Goal: Check status: Check status

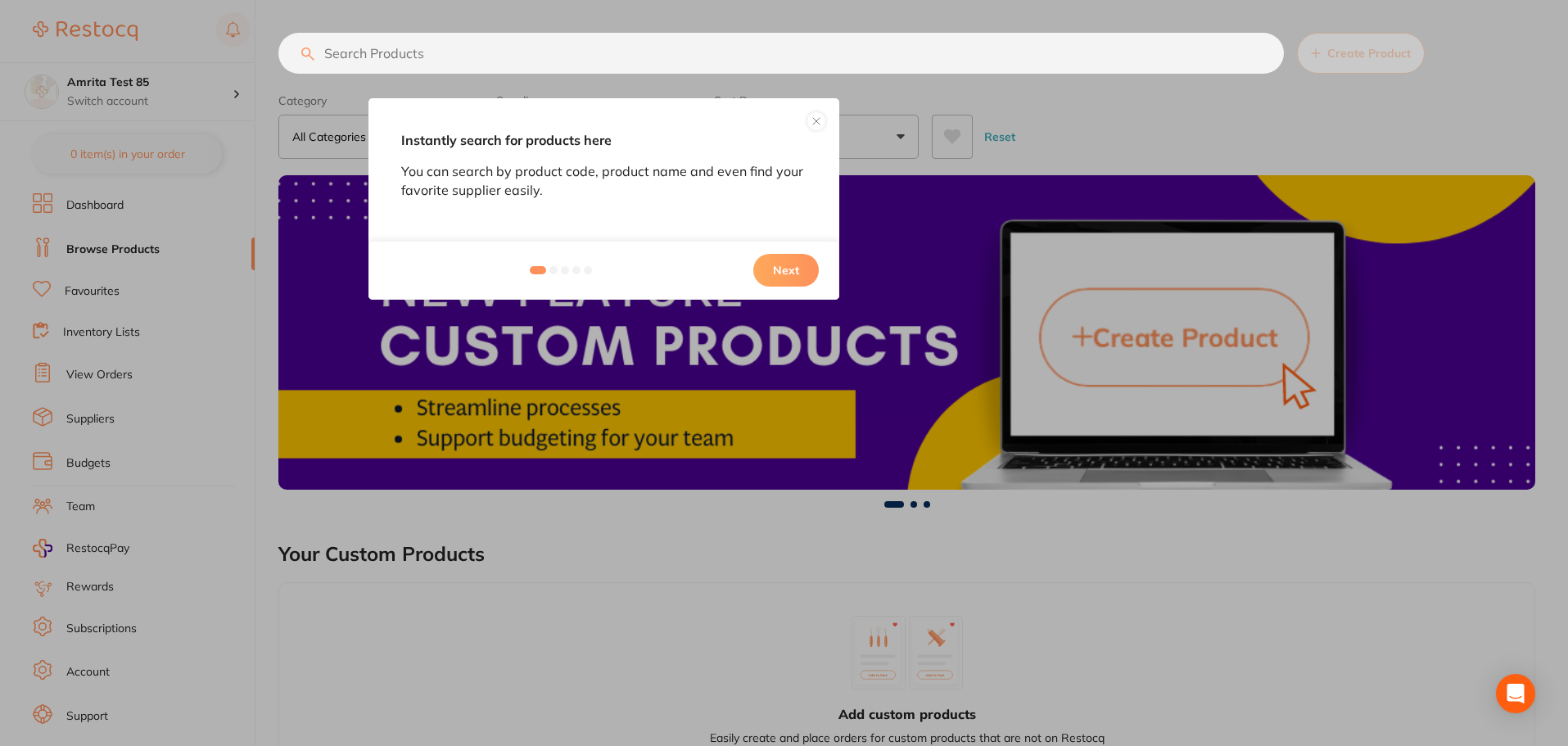
click at [800, 265] on button "Next" at bounding box center [785, 271] width 65 height 33
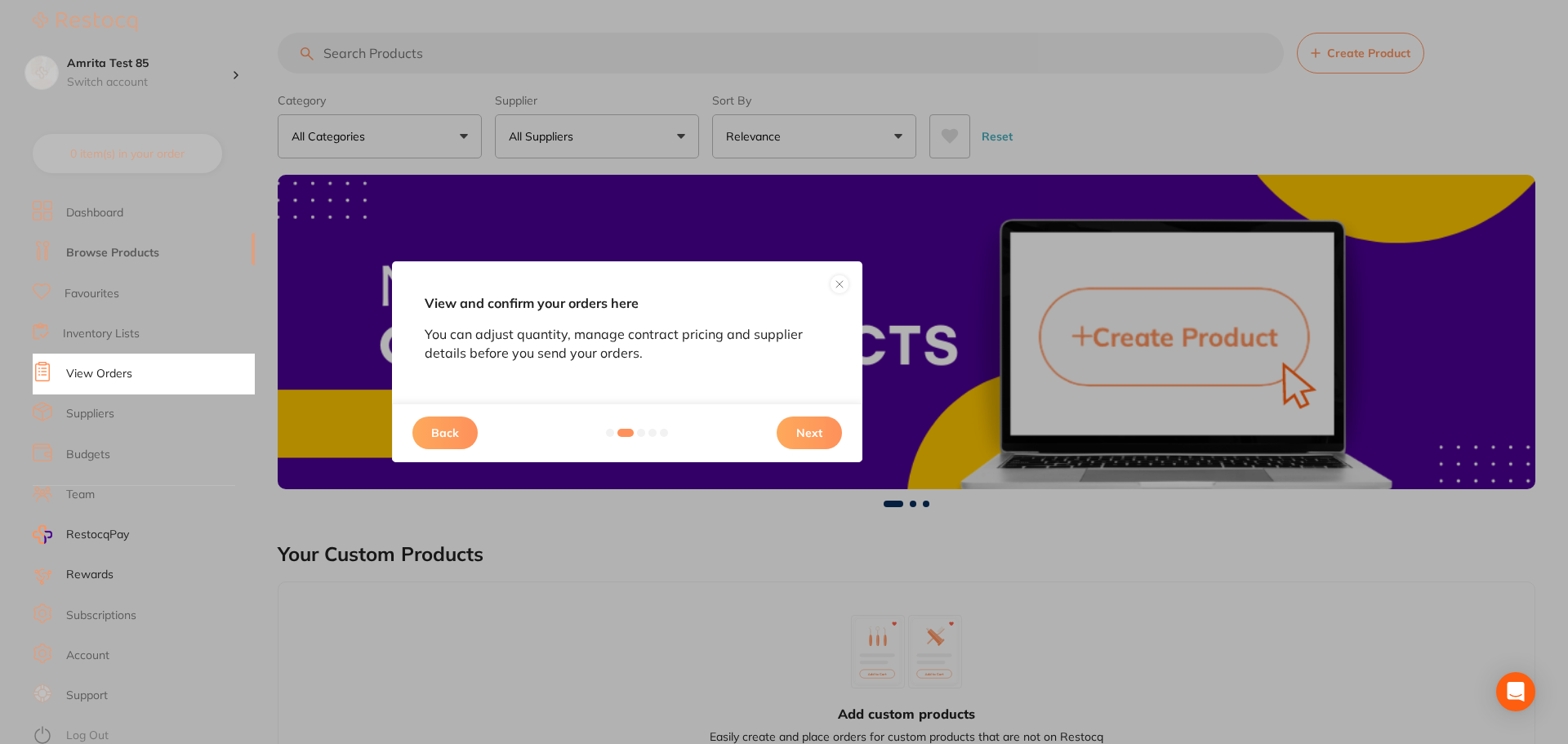
click at [809, 427] on button "Next" at bounding box center [809, 433] width 65 height 33
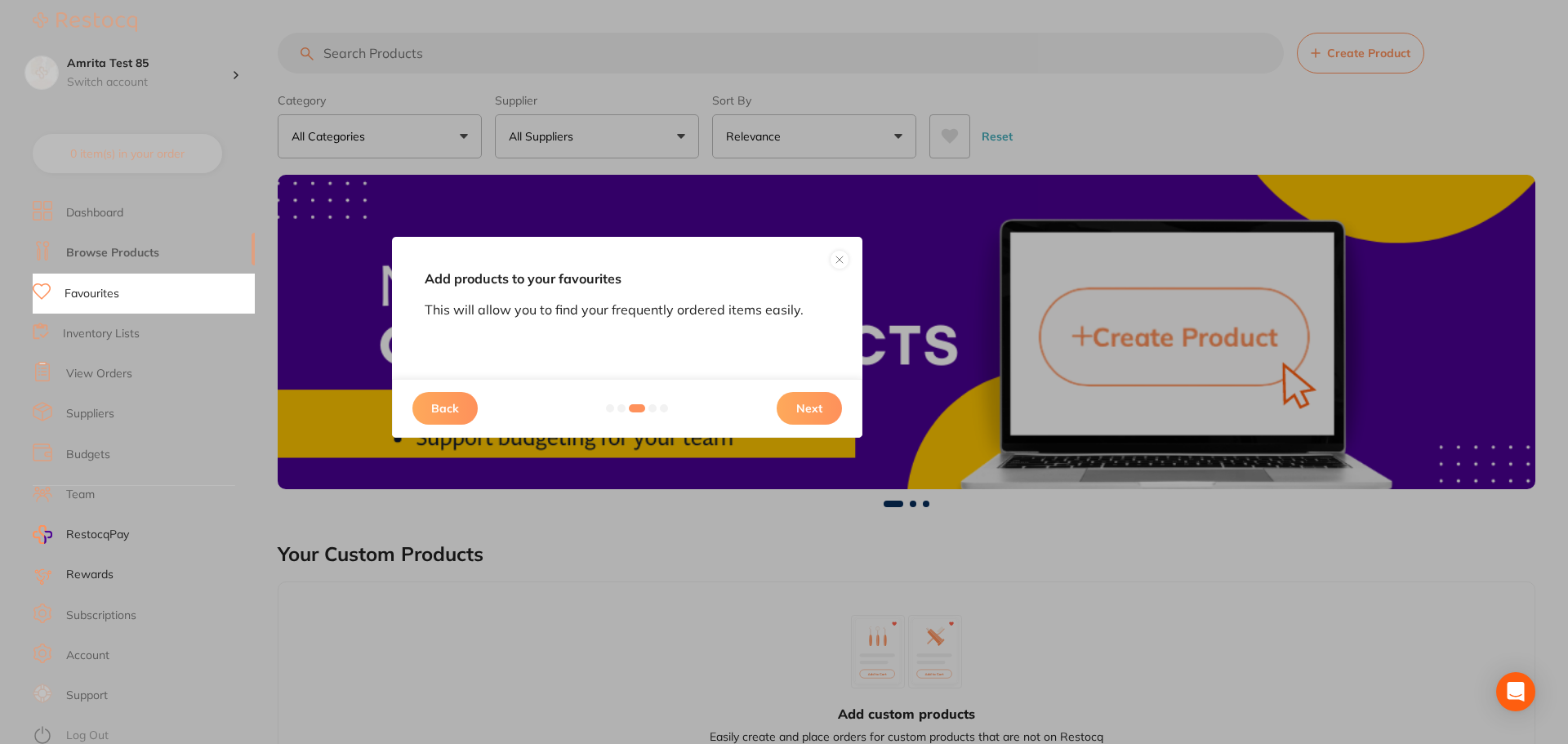
click at [808, 407] on button "Next" at bounding box center [809, 408] width 65 height 33
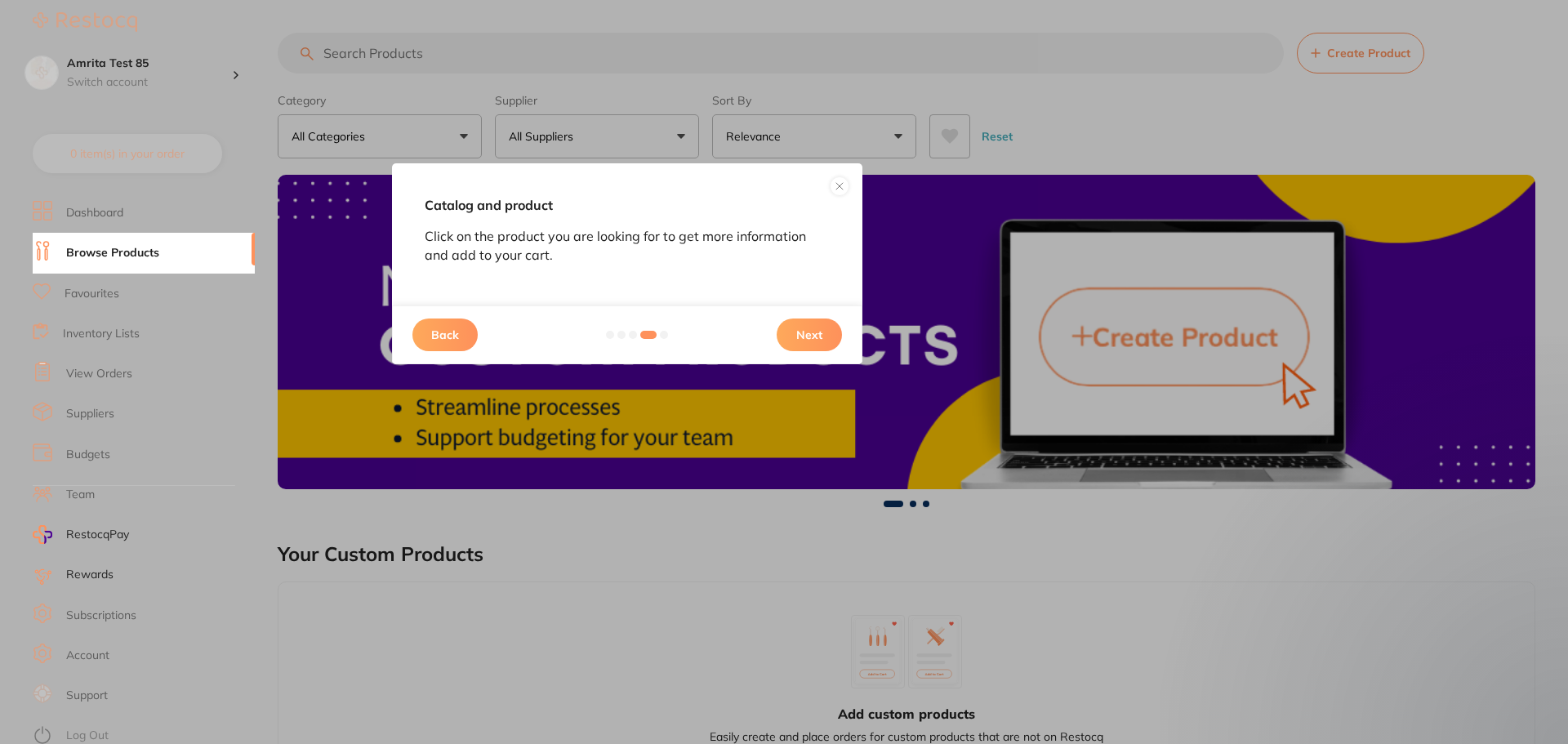
click at [810, 342] on button "Next" at bounding box center [809, 335] width 65 height 33
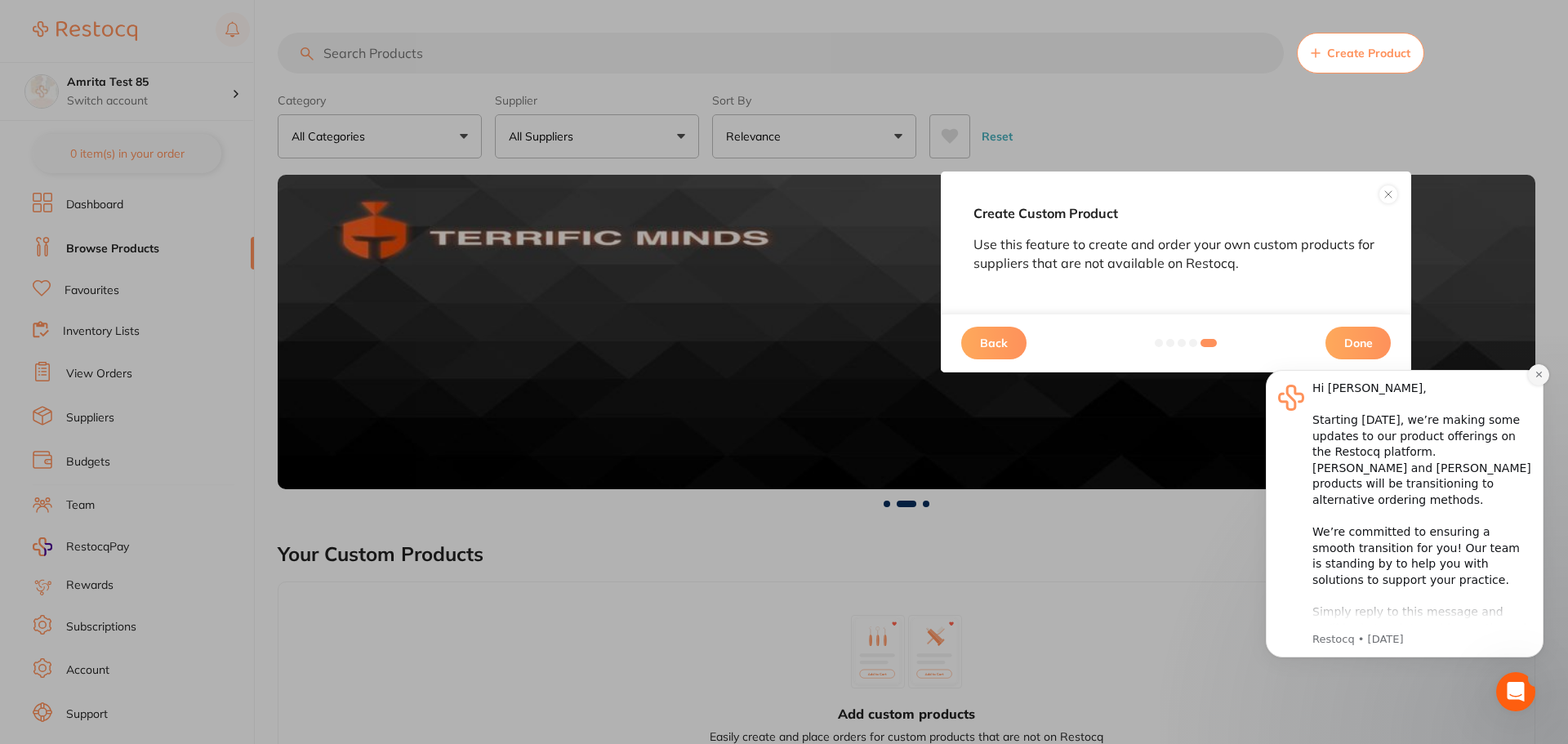
click at [1533, 374] on button "Dismiss notification" at bounding box center [1539, 375] width 21 height 21
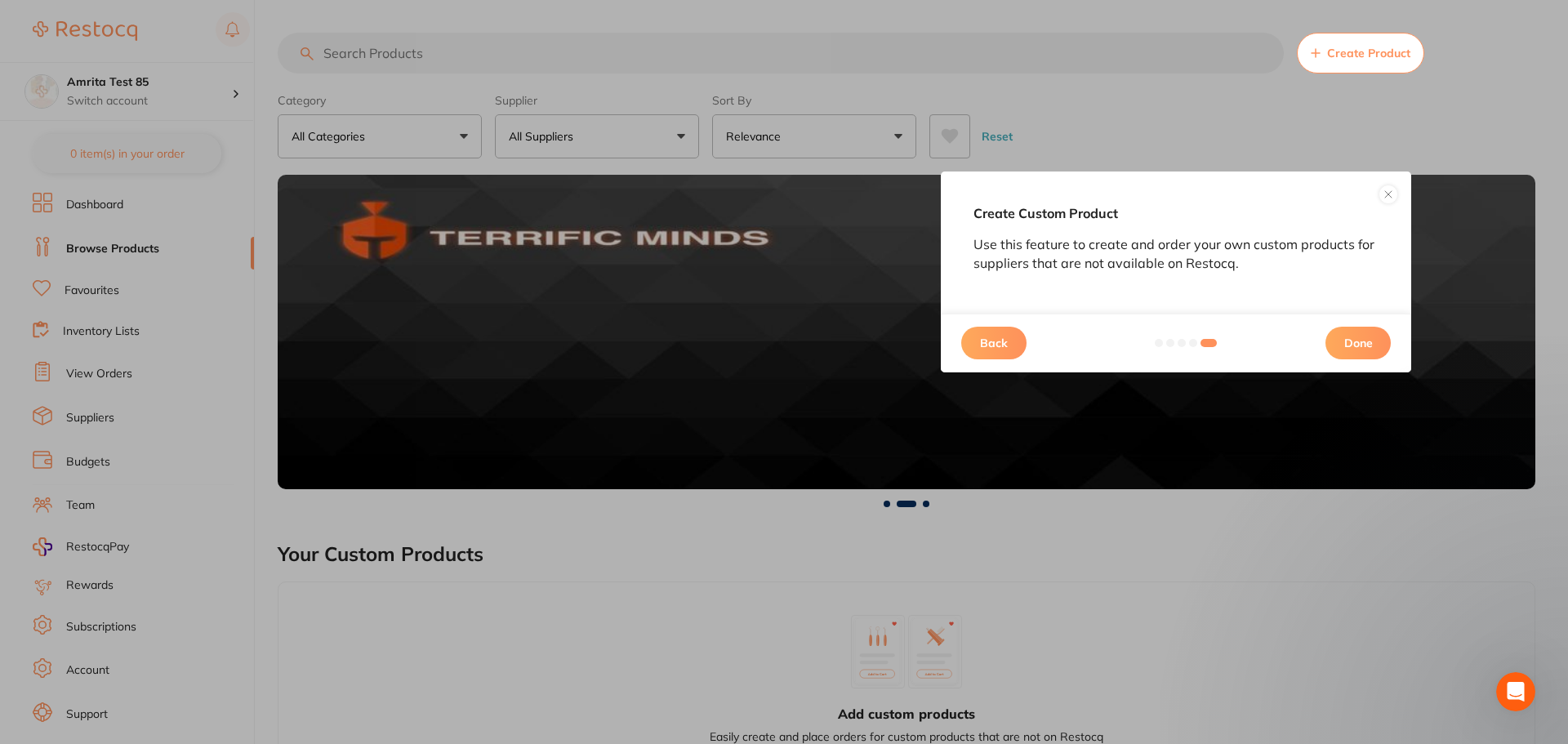
click at [1380, 348] on button "Done" at bounding box center [1358, 343] width 65 height 33
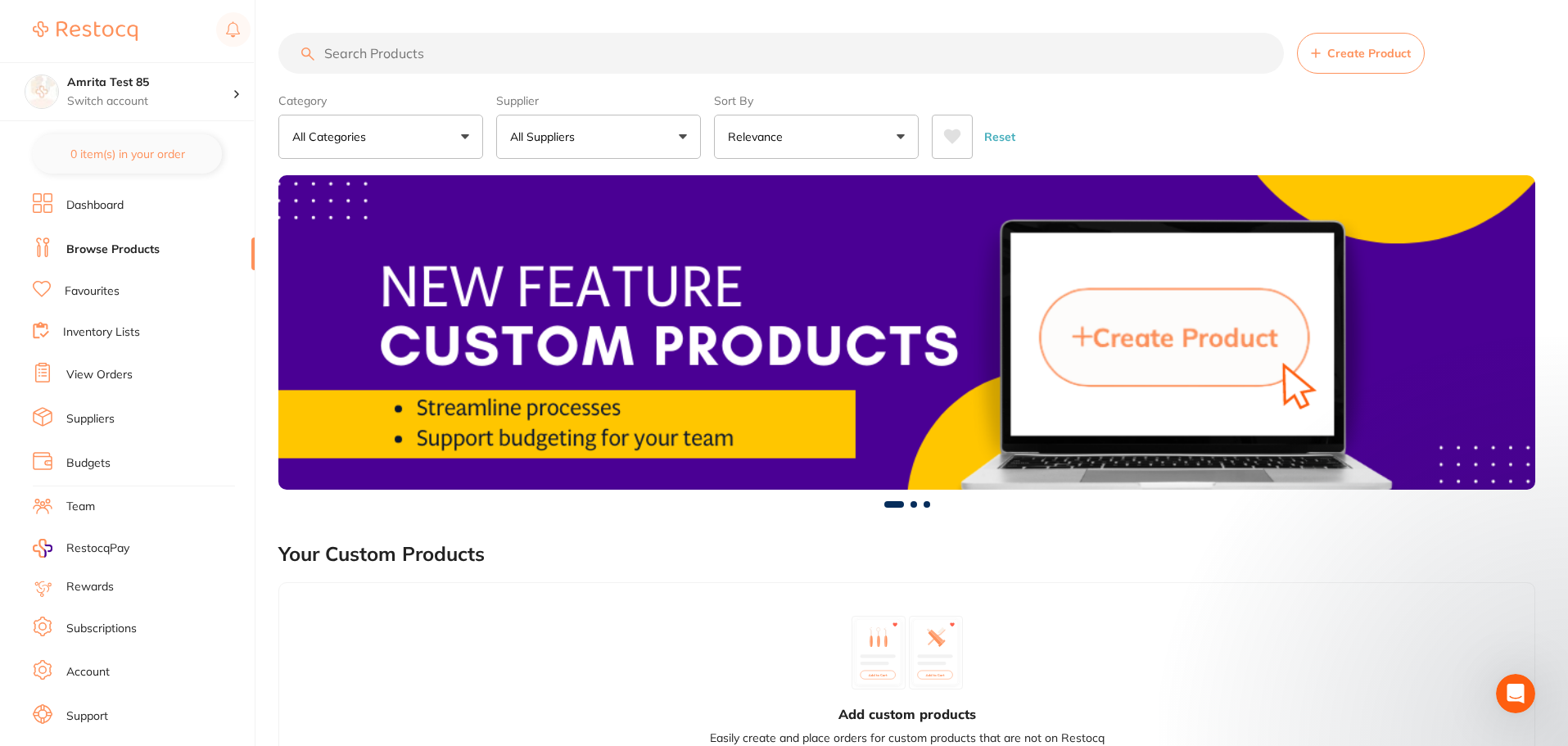
click at [116, 375] on link "View Orders" at bounding box center [99, 375] width 66 height 17
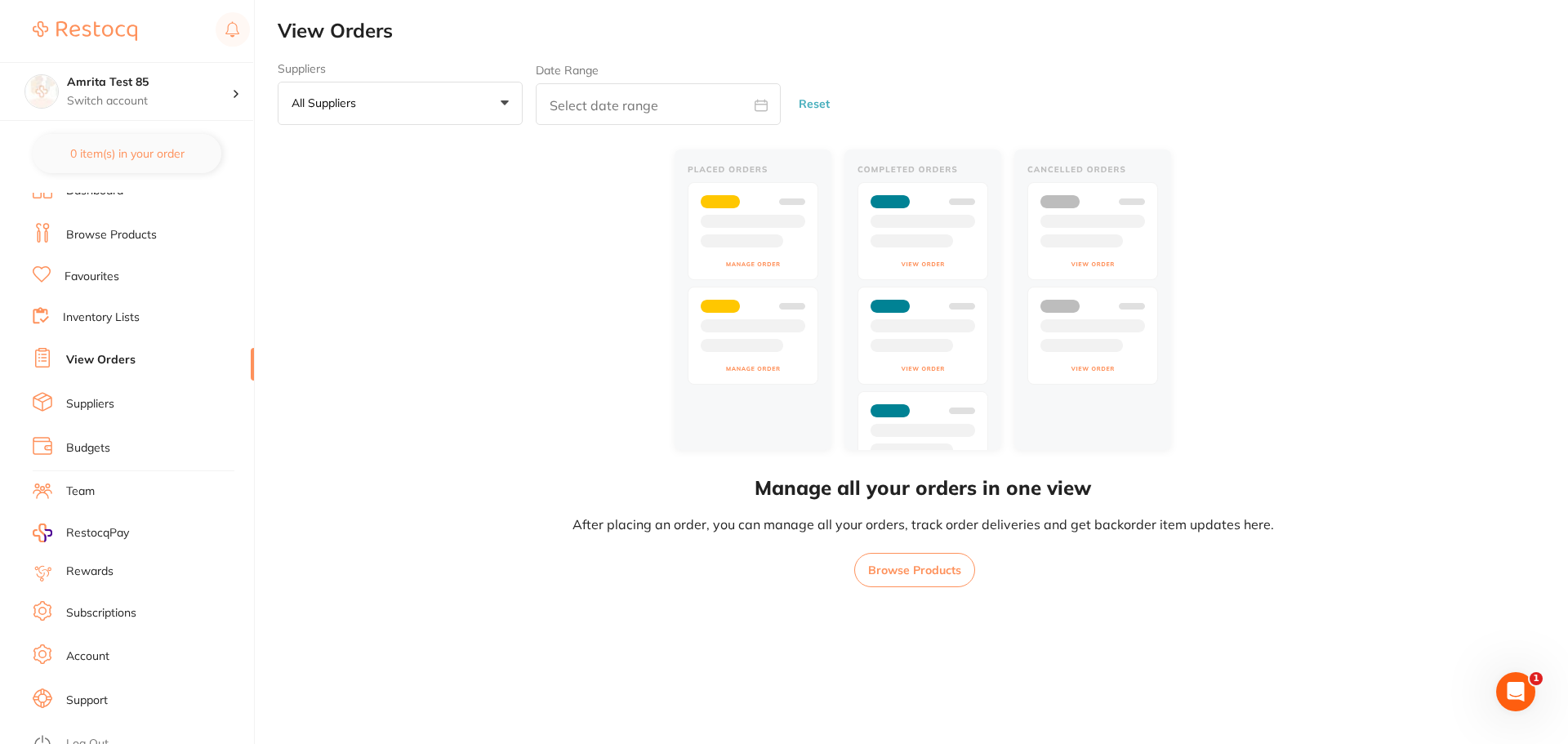
scroll to position [28, 0]
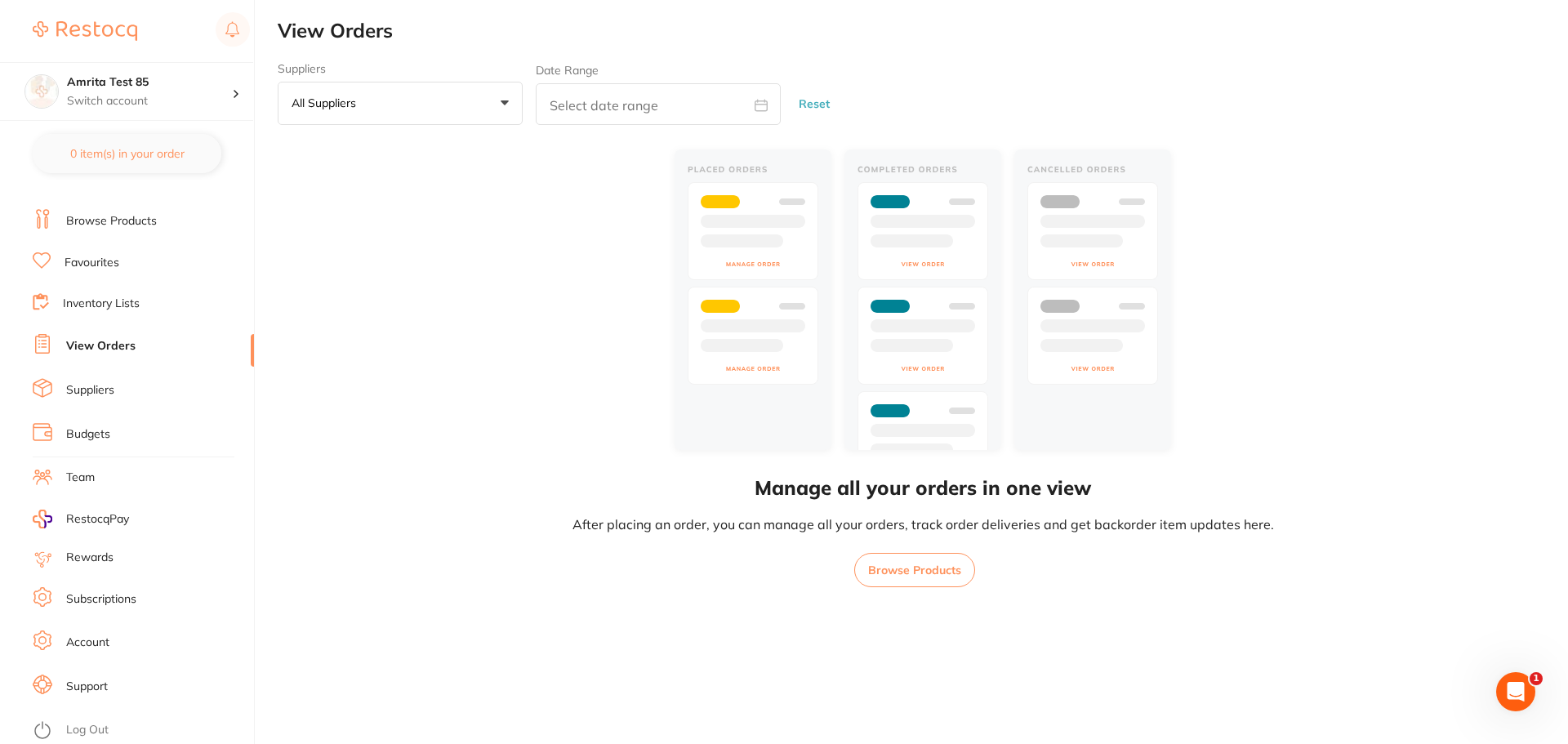
click at [91, 726] on link "Log Out" at bounding box center [87, 730] width 43 height 16
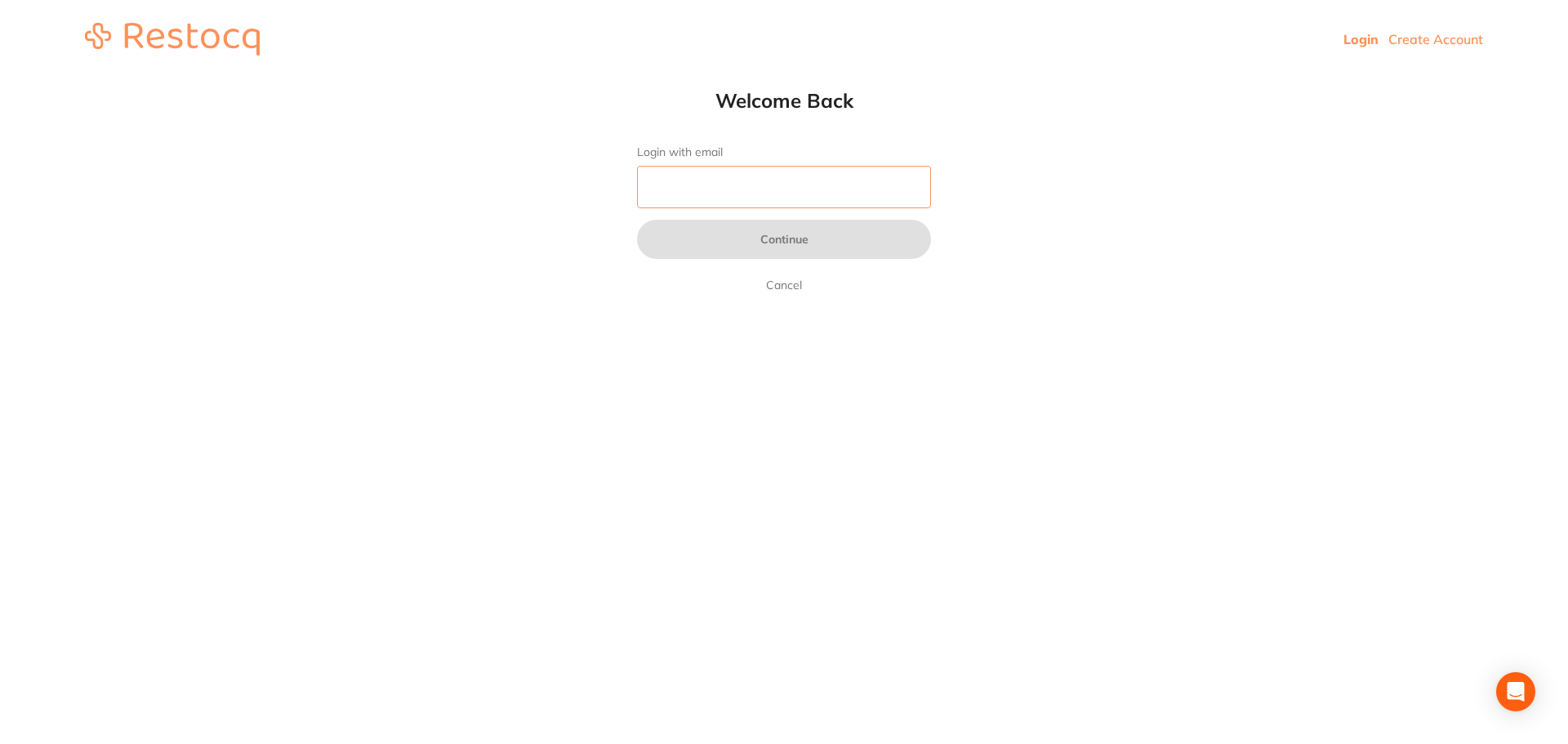
click at [775, 202] on input "Login with email" at bounding box center [784, 187] width 294 height 43
click at [703, 194] on input "Login with email" at bounding box center [784, 187] width 294 height 43
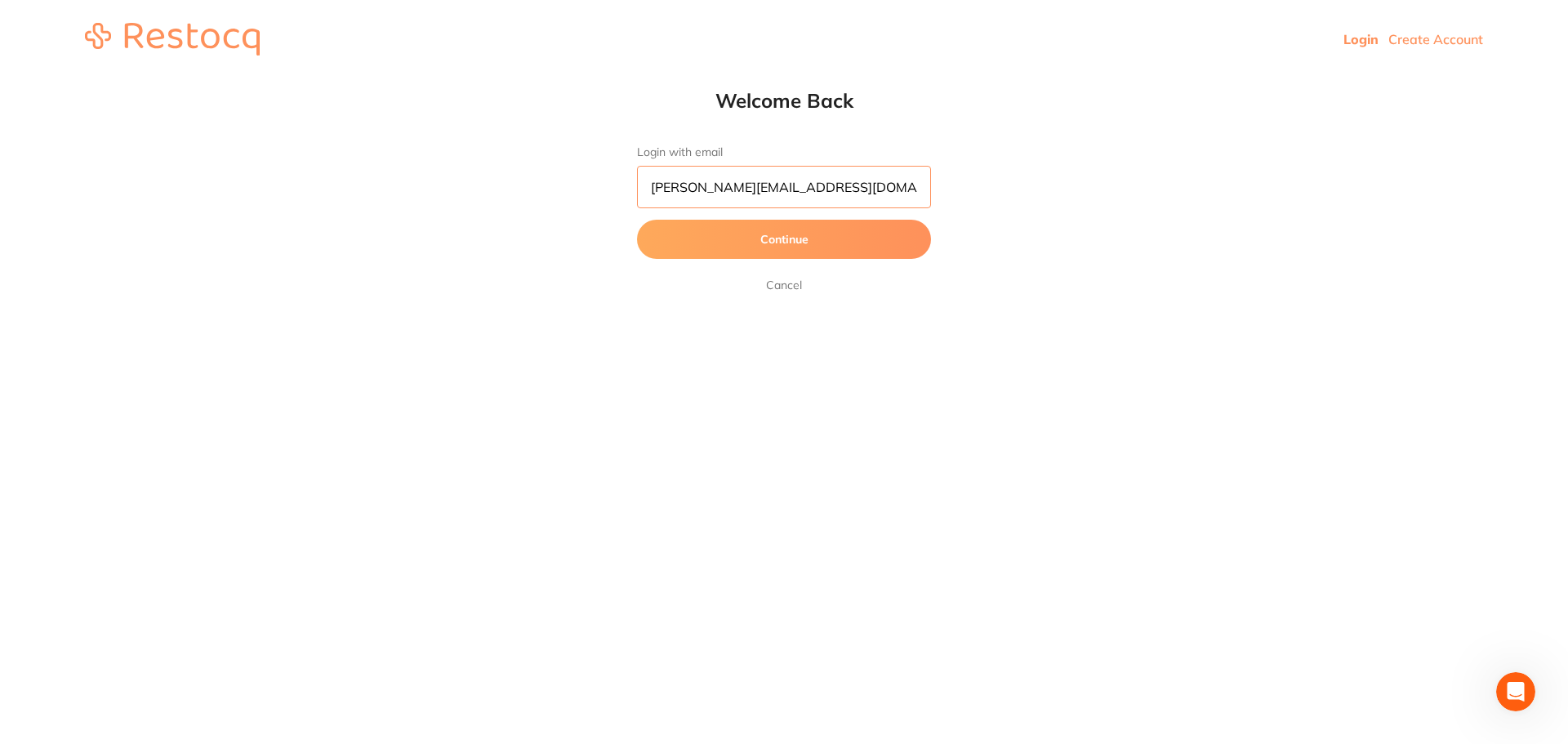
type input "akhil+23@terrificminds.com"
click at [637, 220] on button "Continue" at bounding box center [784, 239] width 294 height 40
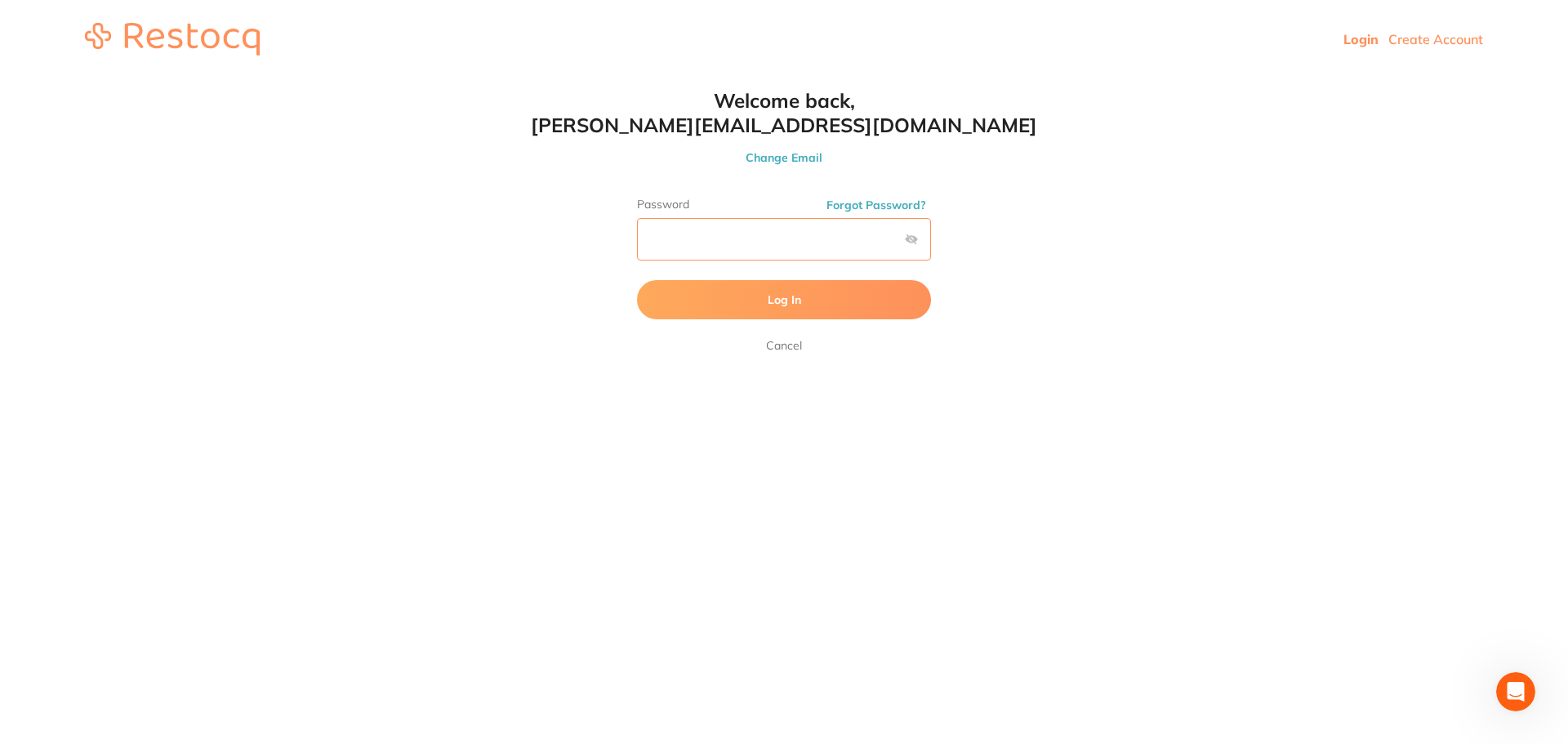
click at [637, 280] on button "Log In" at bounding box center [784, 300] width 294 height 40
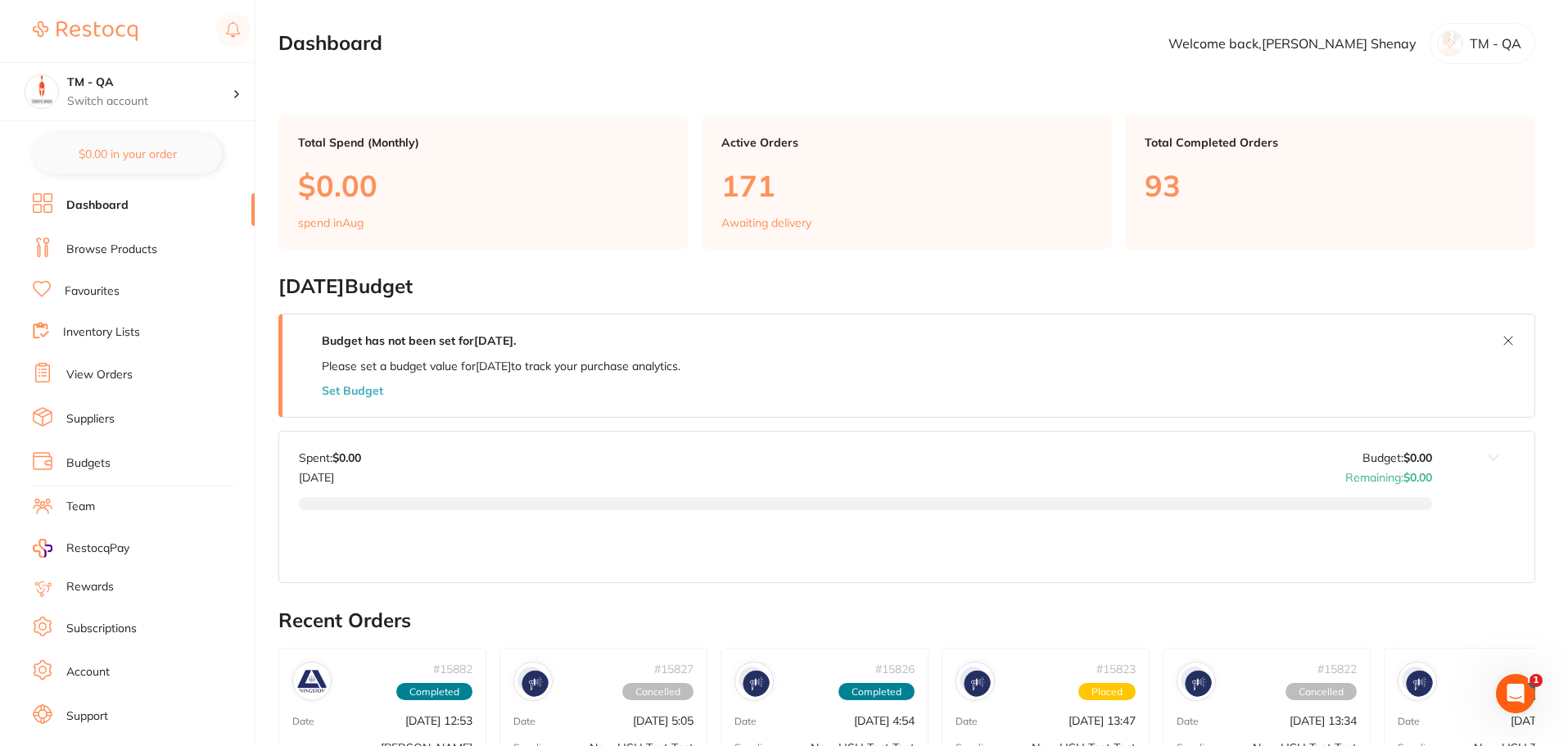
click at [97, 371] on link "View Orders" at bounding box center [99, 375] width 66 height 17
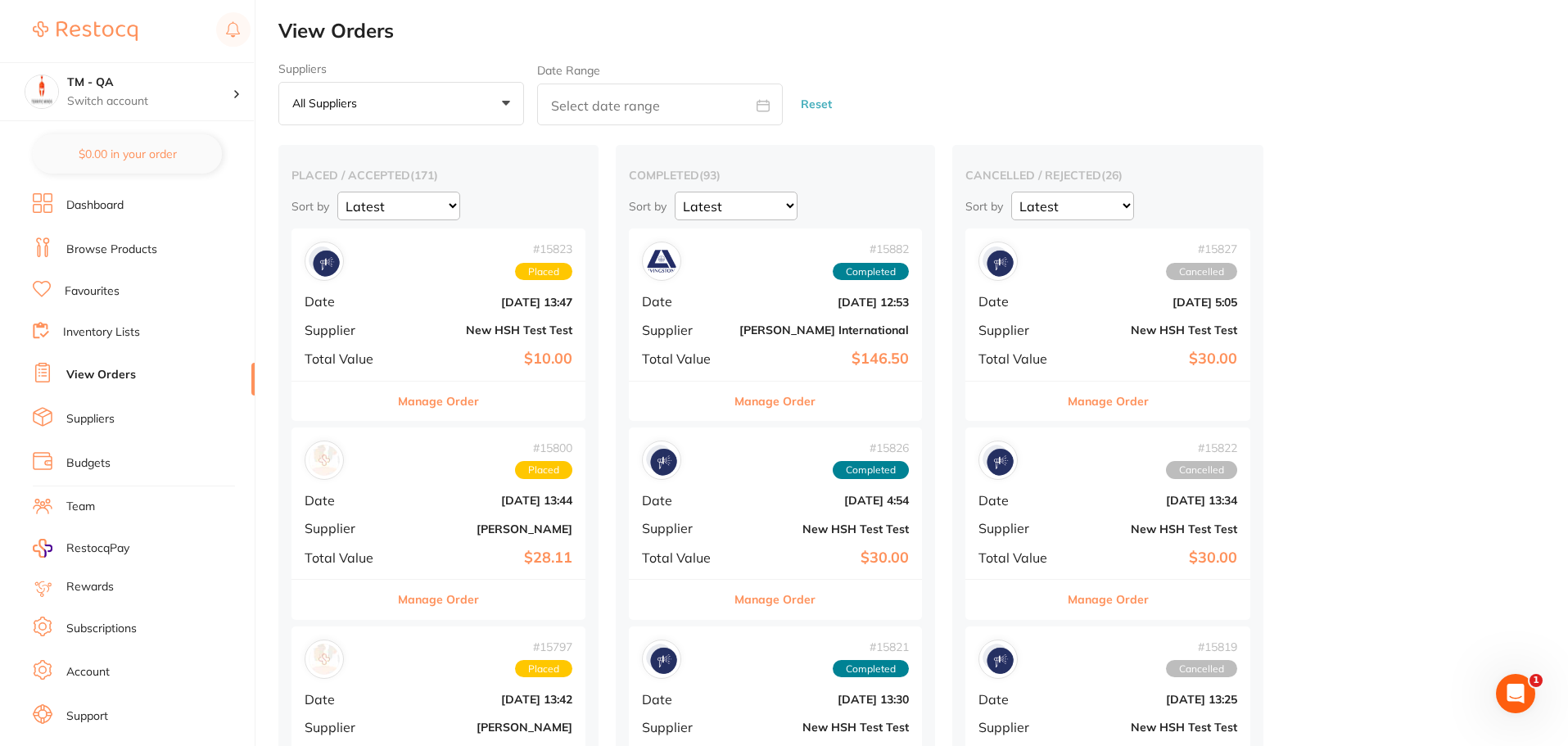
click at [455, 406] on button "Manage Order" at bounding box center [438, 401] width 81 height 40
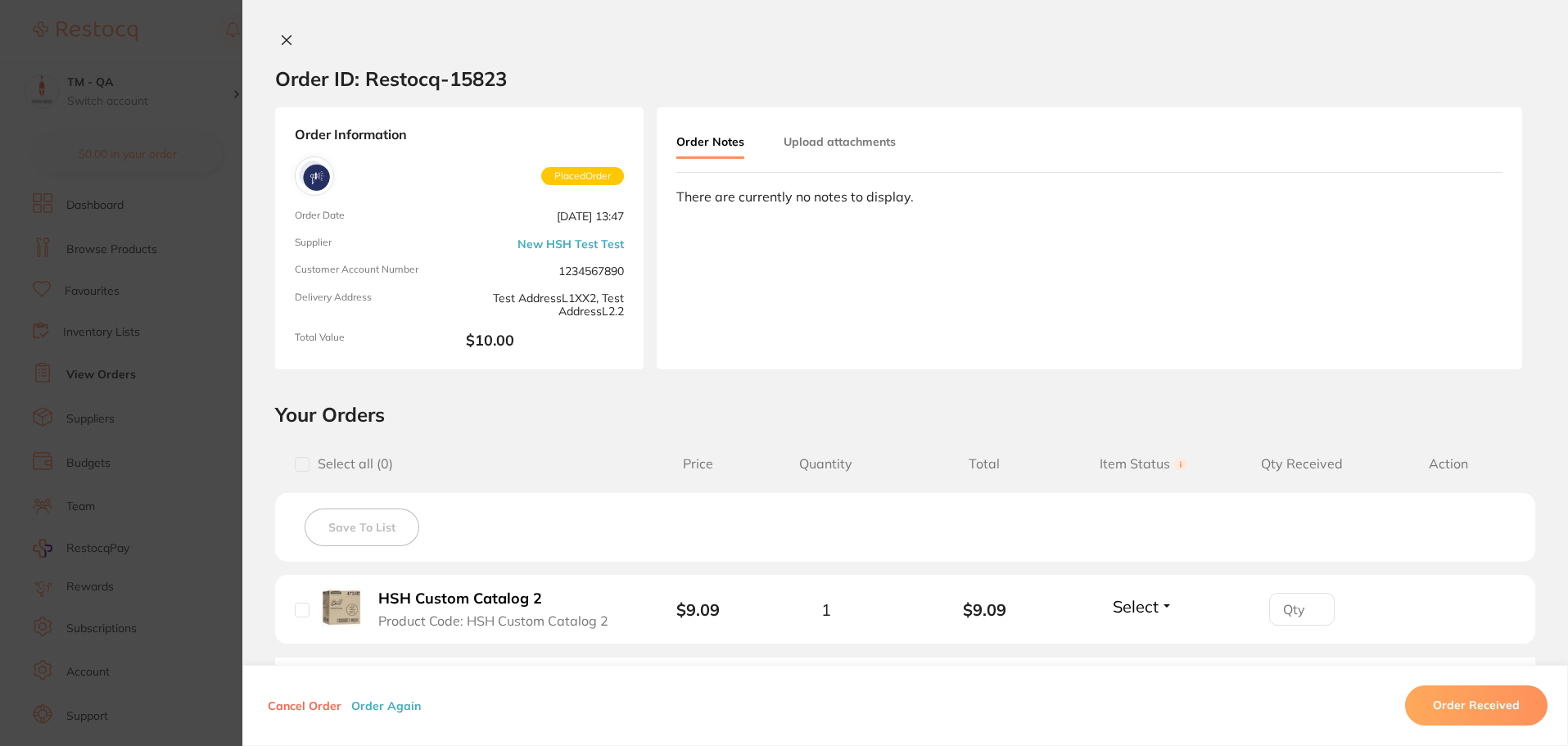
click at [280, 36] on icon at bounding box center [286, 40] width 13 height 13
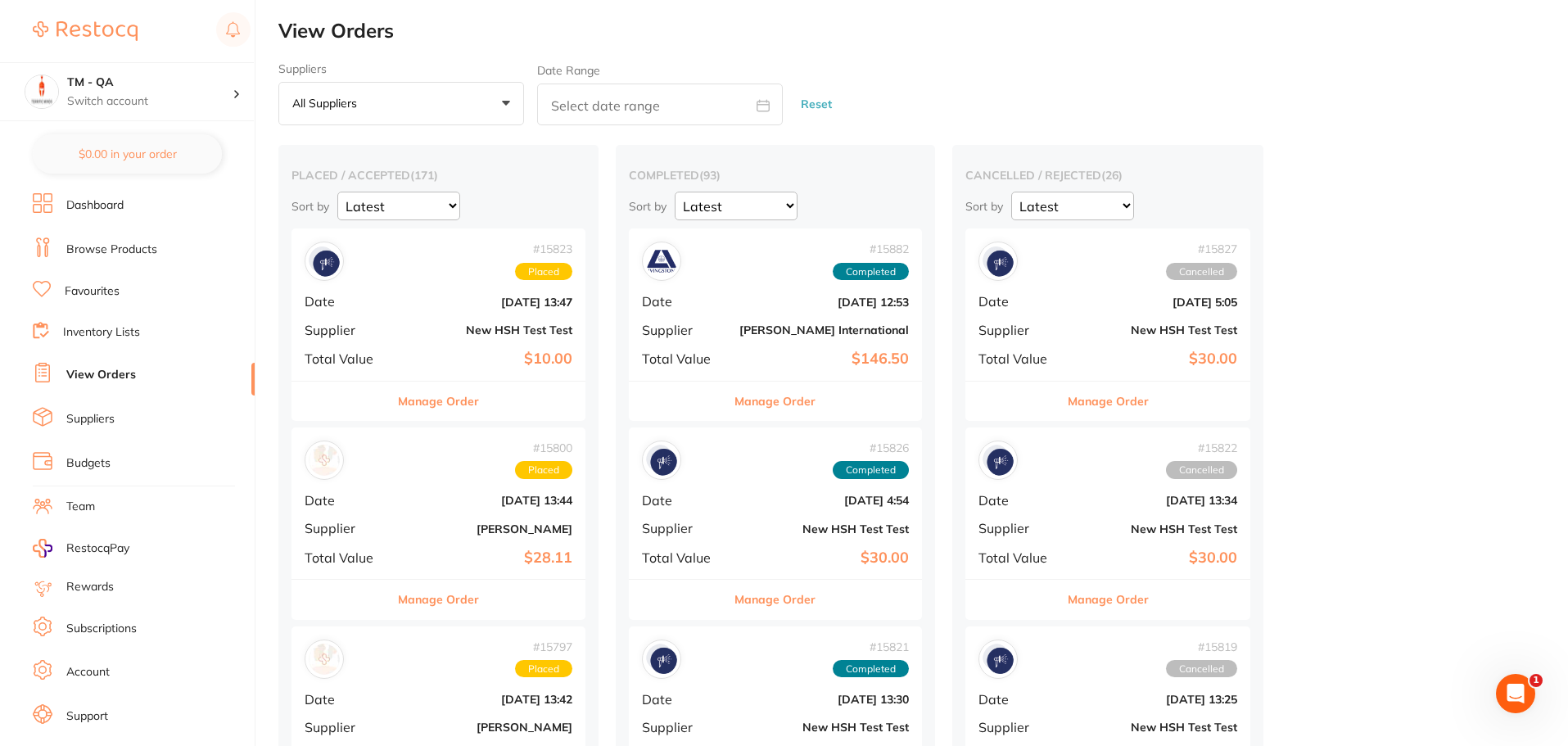
click at [407, 300] on b "Jul 18 2025, 13:47" at bounding box center [487, 302] width 169 height 13
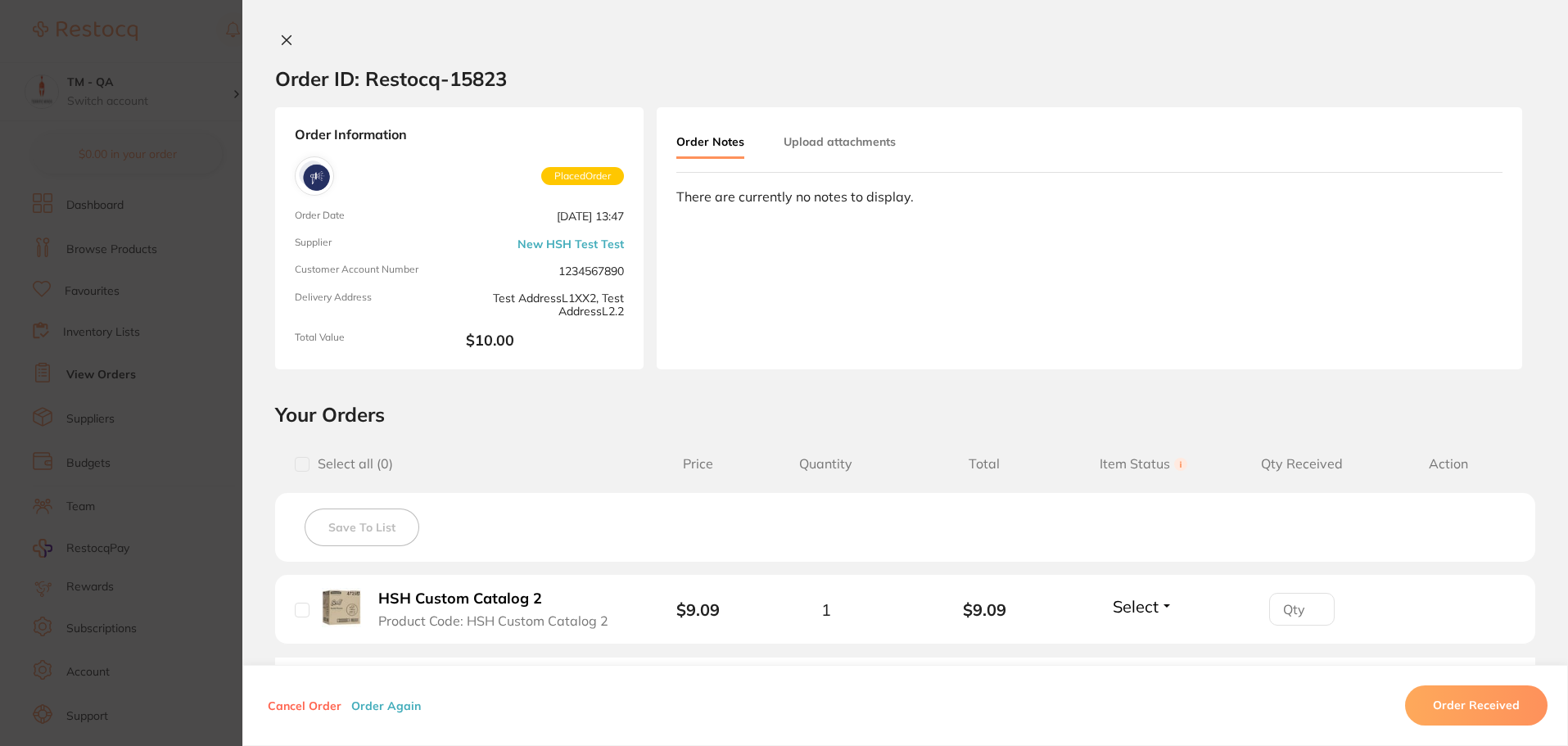
click at [125, 182] on section "Order ID: Restocq- 15823 Order Information Placed Order Order Date Jul 18 2025,…" at bounding box center [784, 373] width 1568 height 746
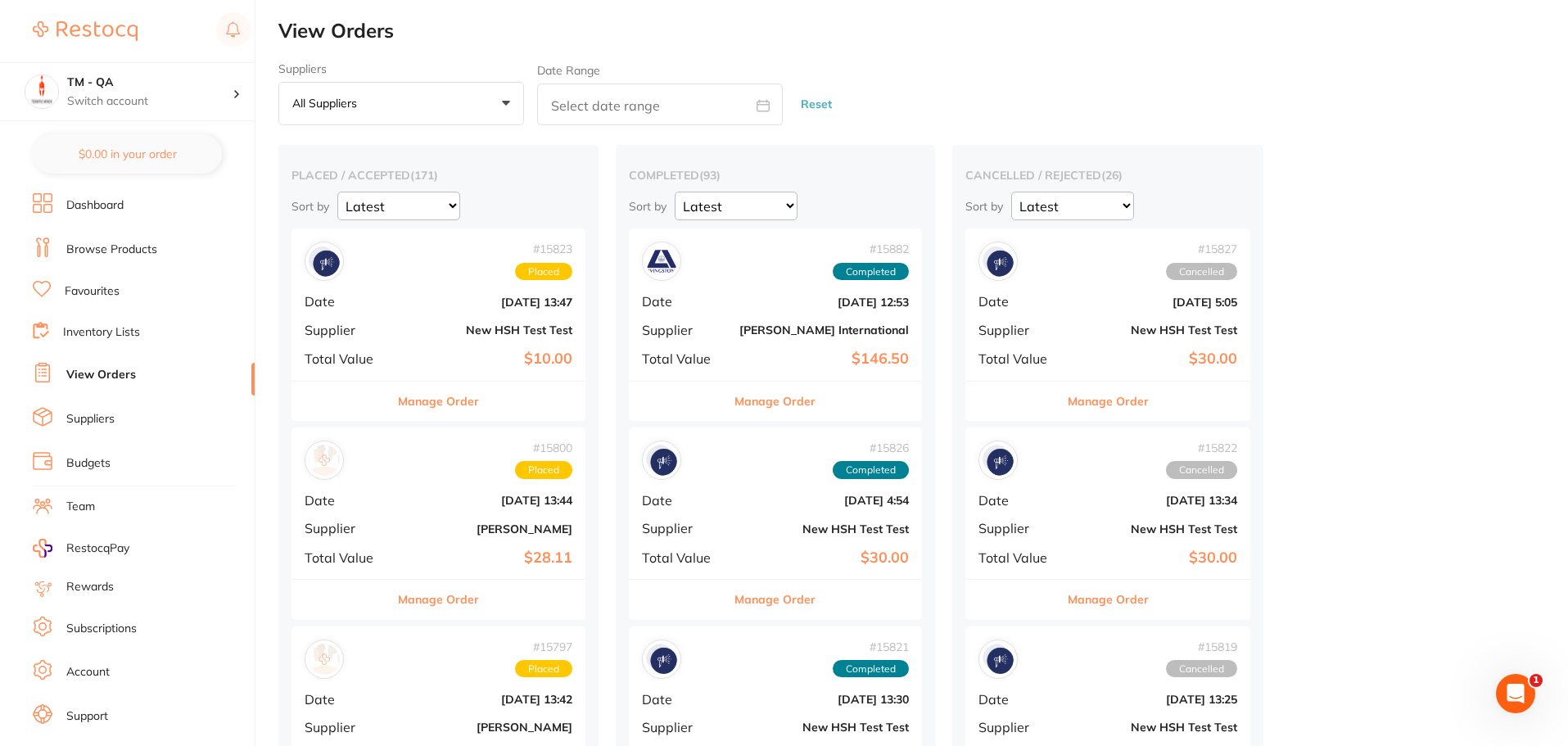
click at [437, 317] on div "# 15823 Placed Date Jul 18 2025, 13:47 Supplier New HSH Test Test Total Value $…" at bounding box center [438, 305] width 294 height 152
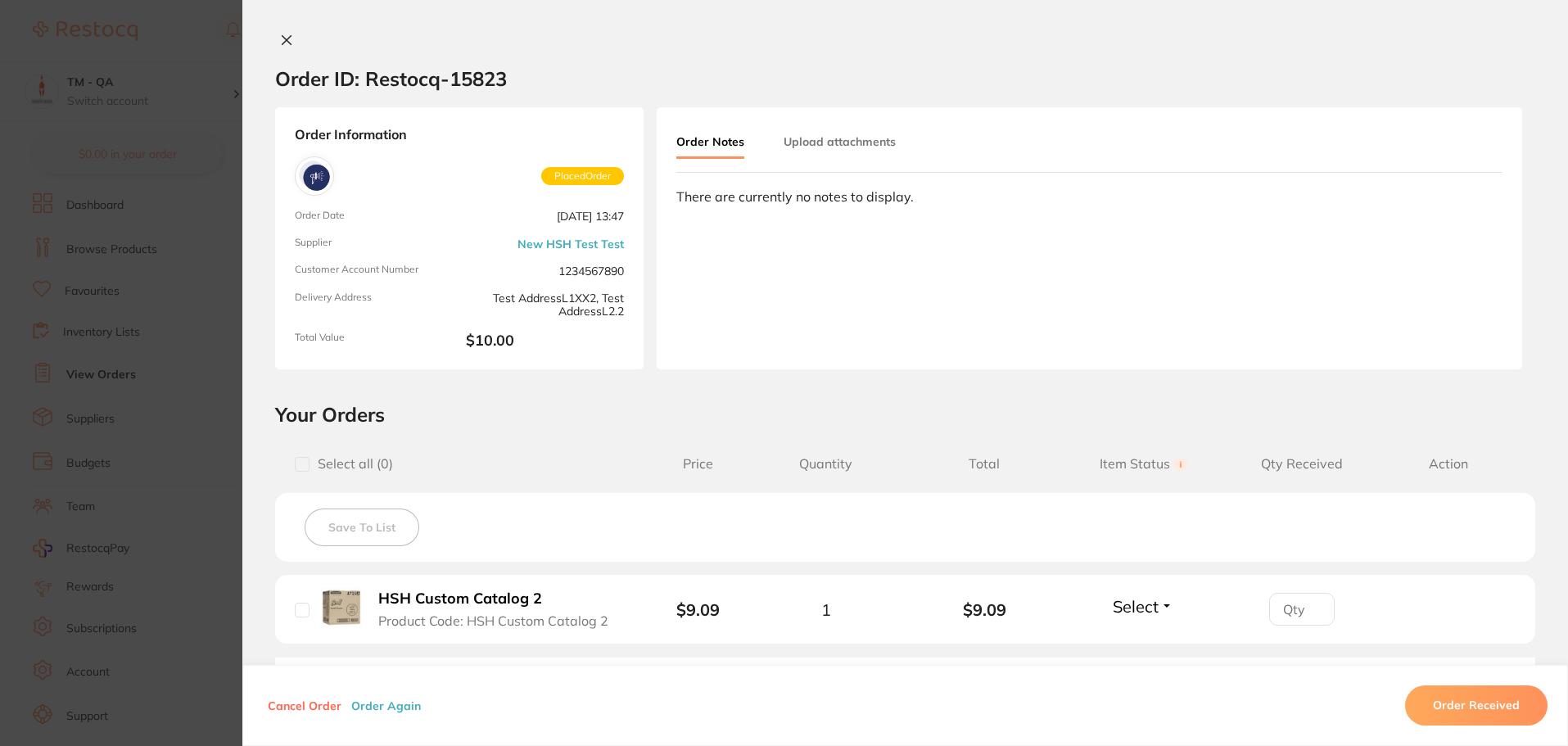
drag, startPoint x: 280, startPoint y: 34, endPoint x: 334, endPoint y: 201, distance: 175.5
click at [280, 34] on icon at bounding box center [286, 40] width 13 height 13
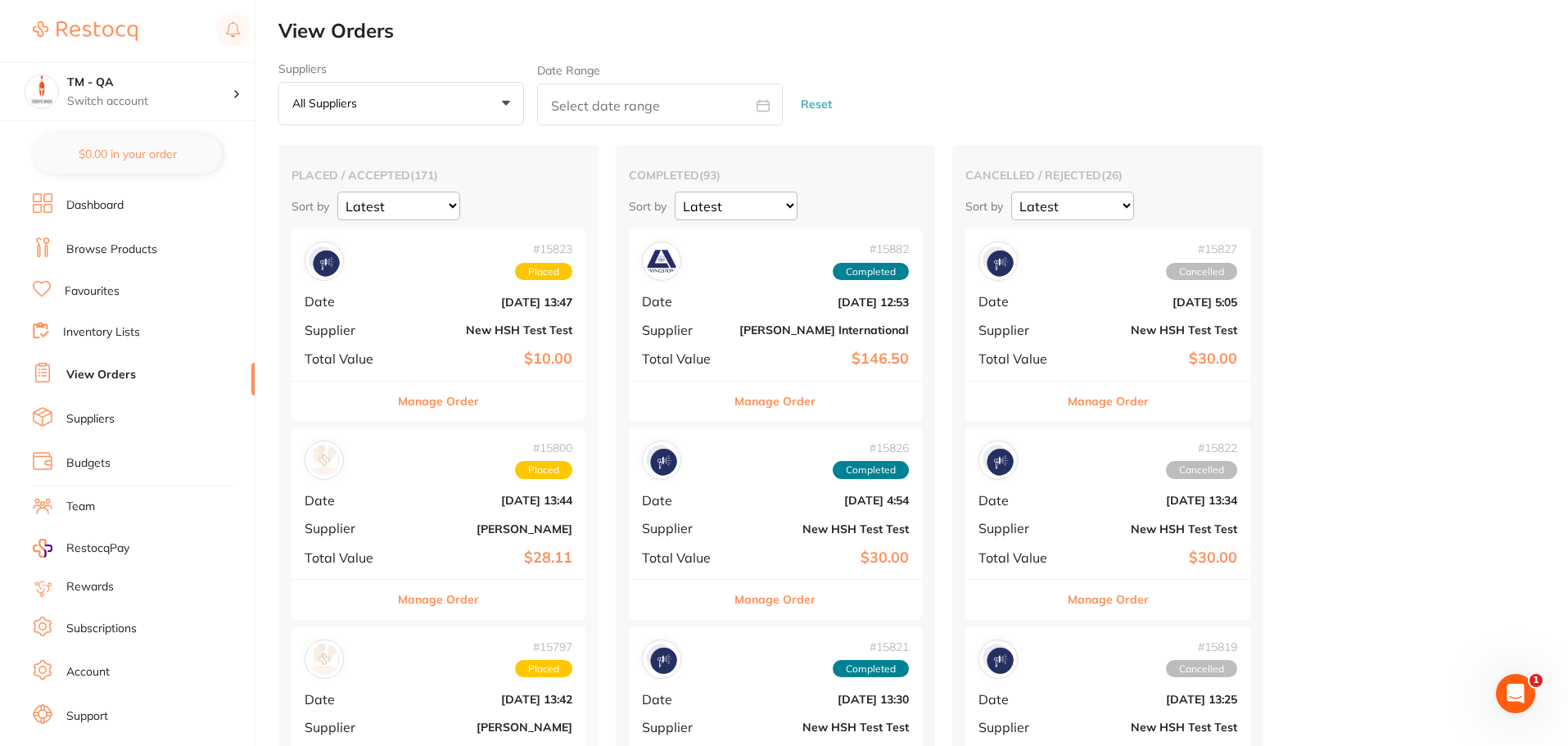
click at [468, 403] on button "Manage Order" at bounding box center [438, 401] width 81 height 40
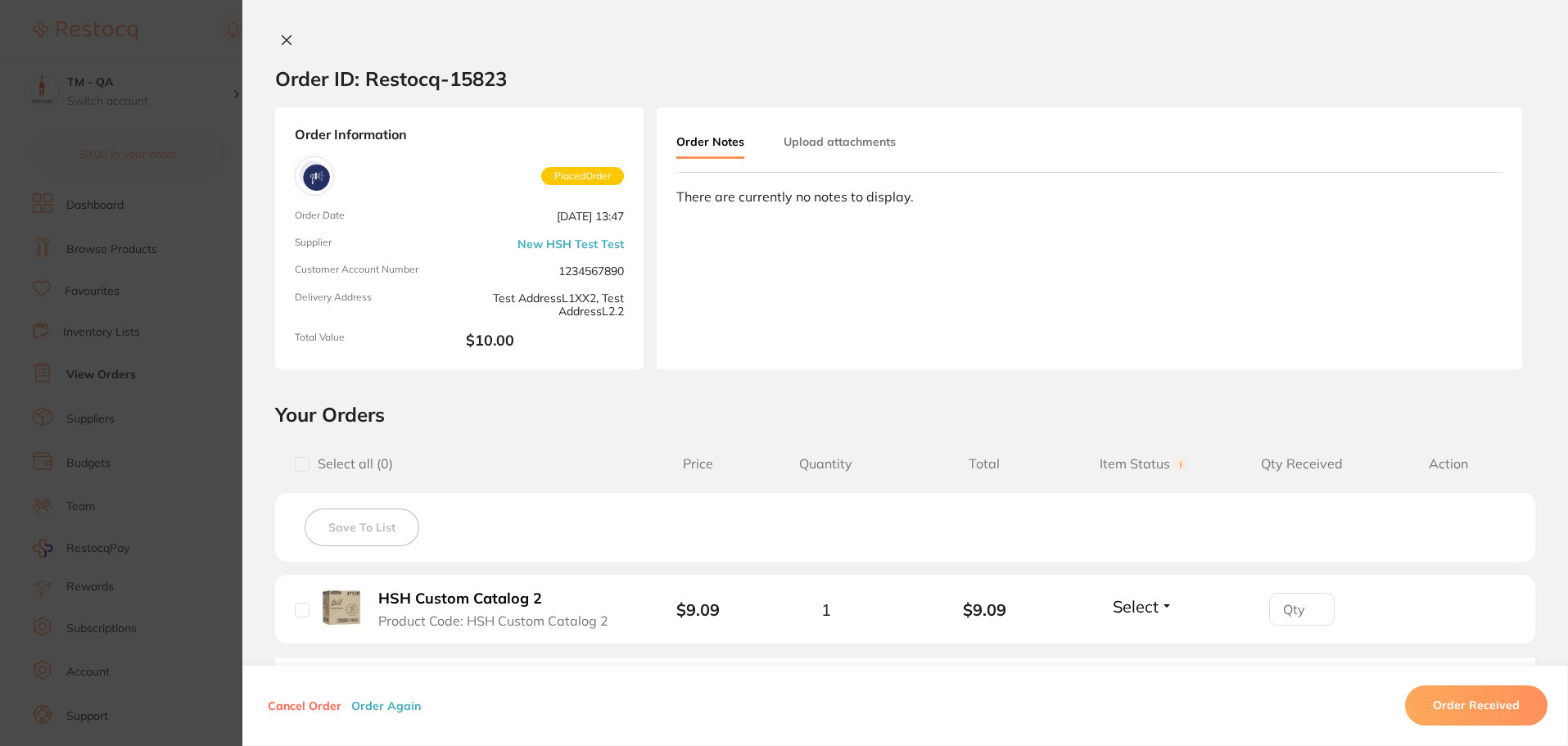
click at [275, 34] on button at bounding box center [286, 41] width 23 height 17
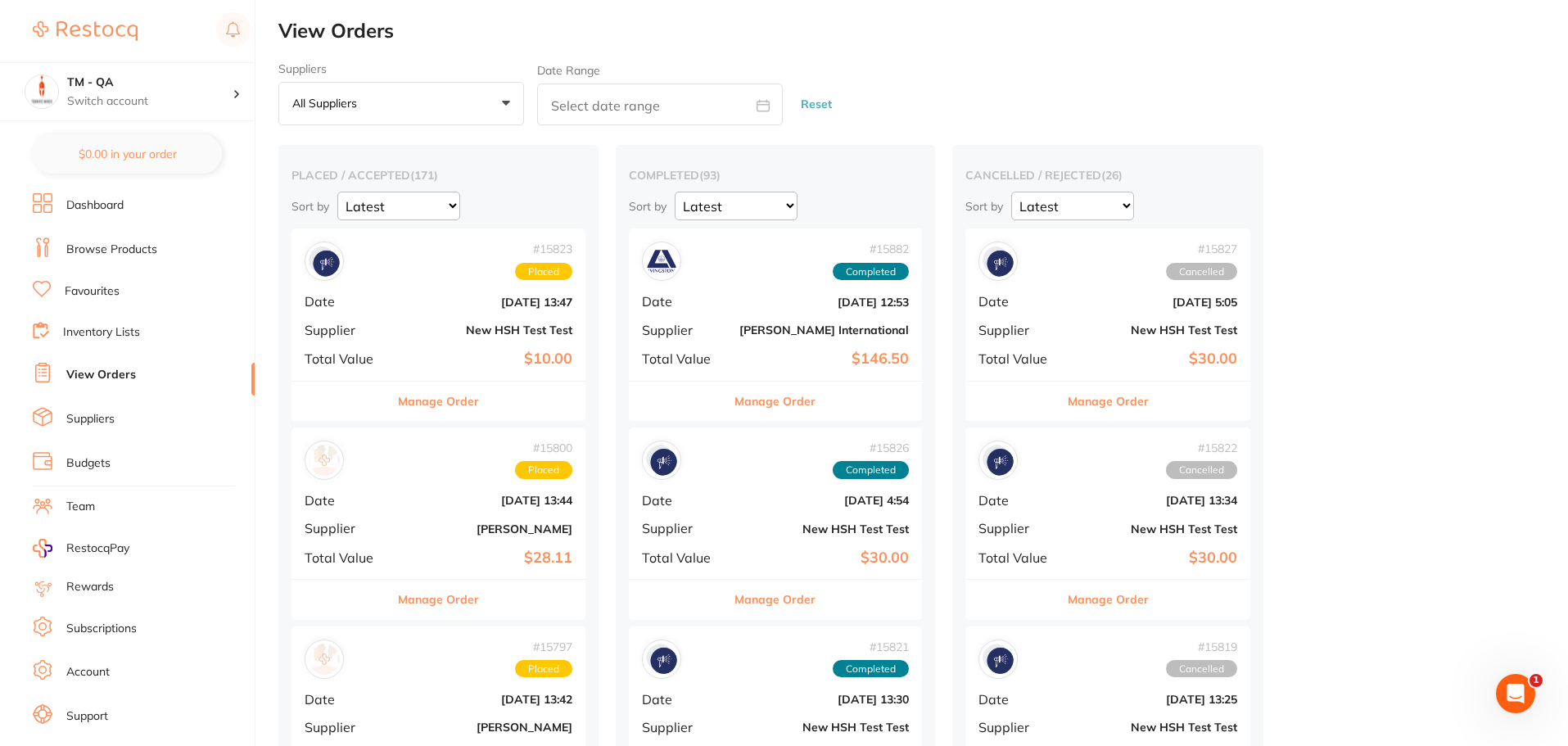
click at [449, 401] on button "Manage Order" at bounding box center [438, 401] width 81 height 40
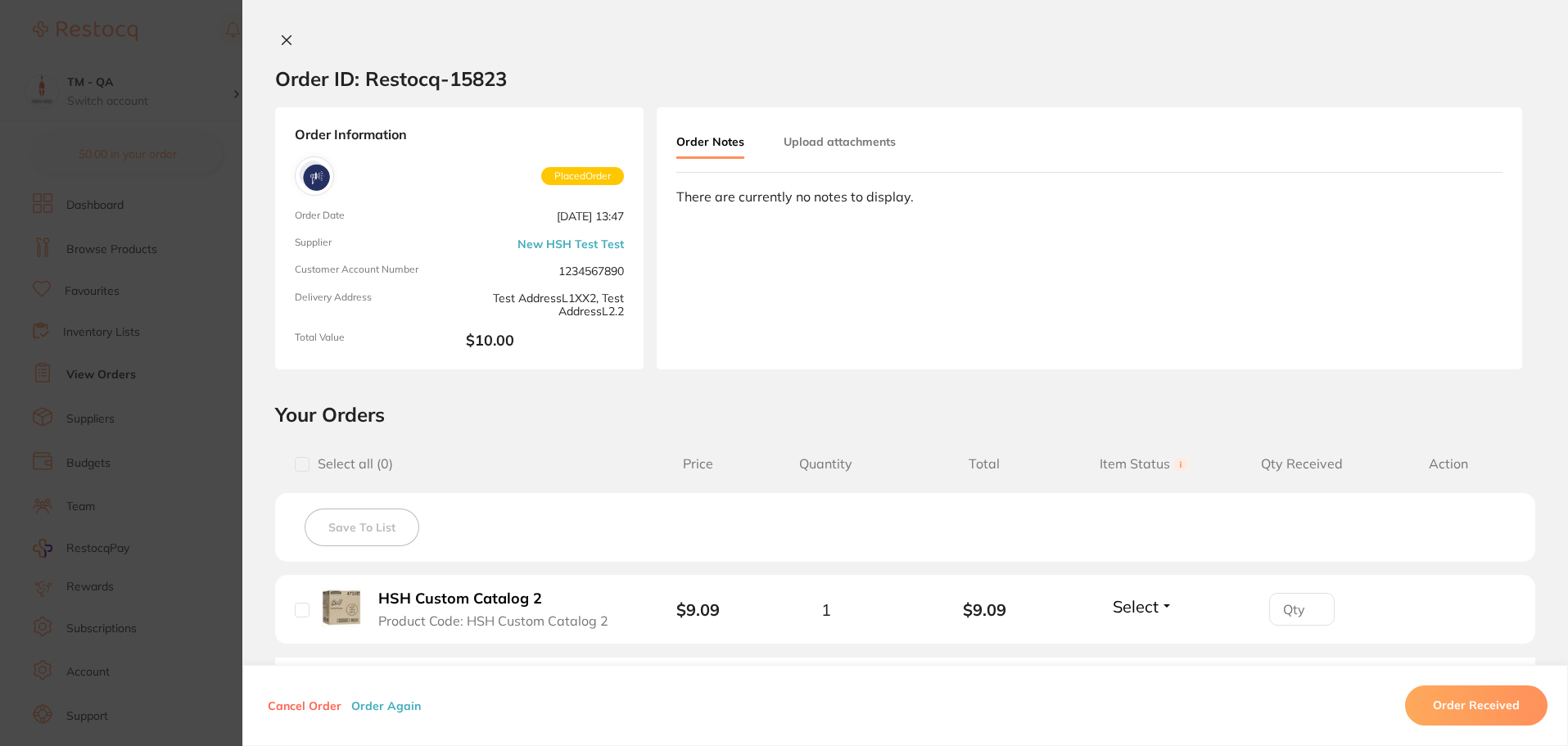
click at [280, 40] on icon at bounding box center [286, 40] width 13 height 13
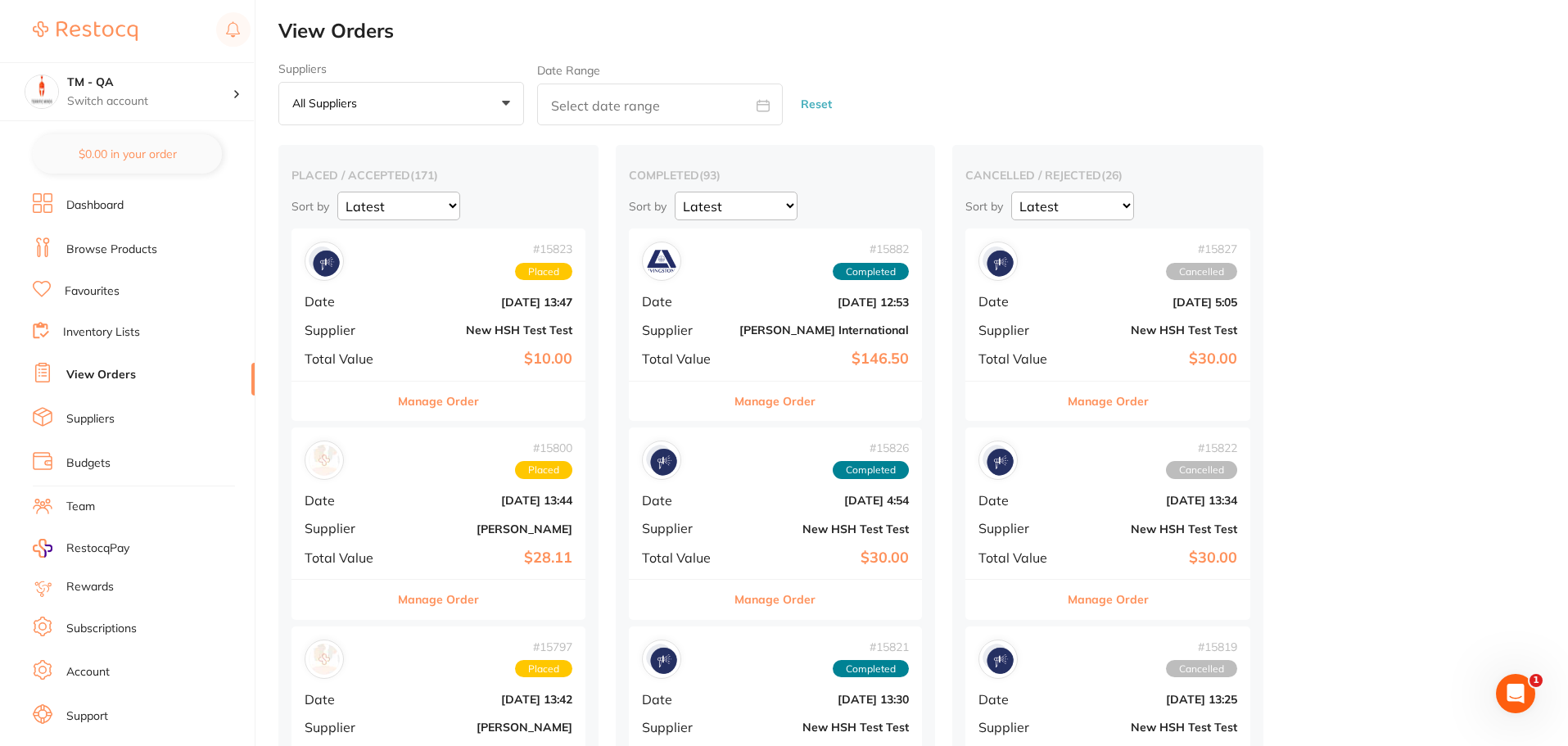
click at [458, 400] on button "Manage Order" at bounding box center [438, 401] width 81 height 40
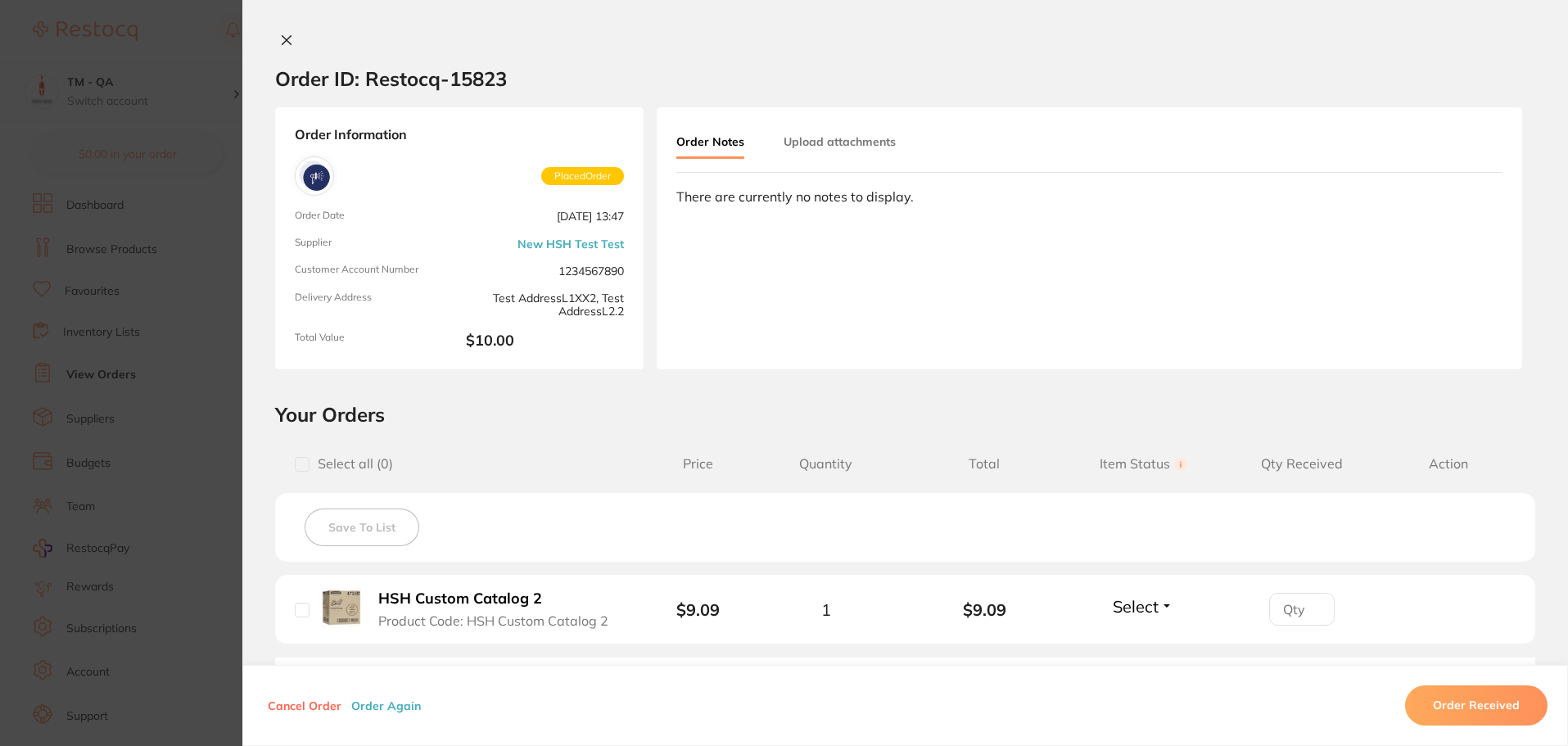
click at [285, 45] on icon at bounding box center [286, 40] width 13 height 13
